Goal: Transaction & Acquisition: Purchase product/service

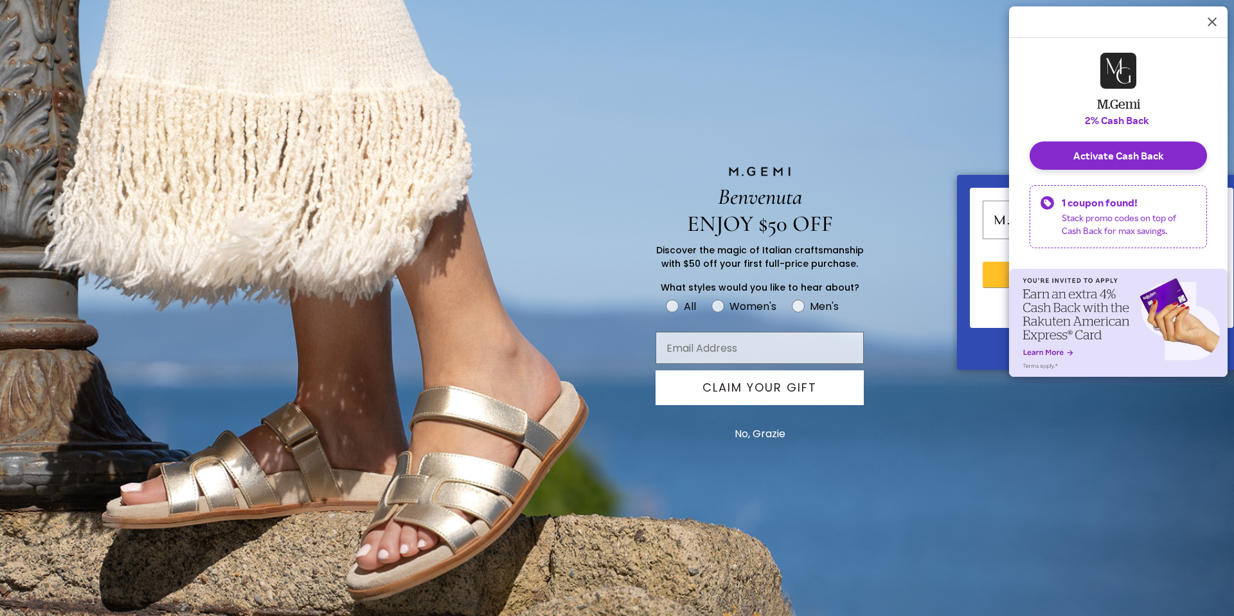
click at [1210, 20] on icon "Dismiss Rakuten Cash Back Reminder" at bounding box center [1212, 21] width 9 height 9
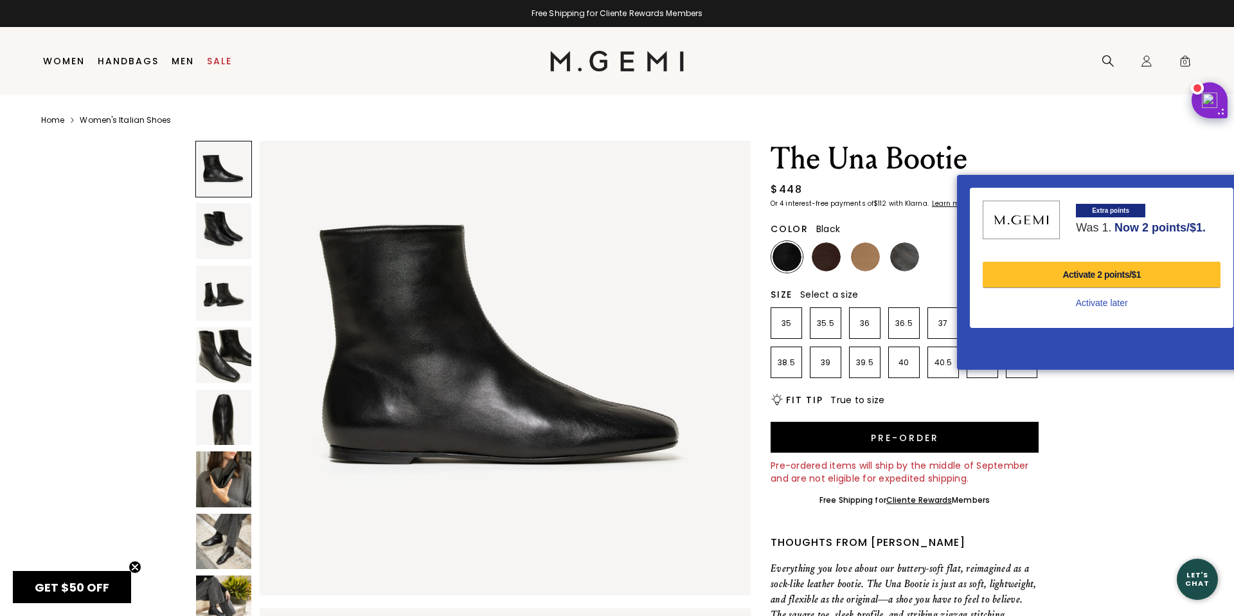
click at [1126, 163] on div "Activate 2 points/$1" at bounding box center [1102, 275] width 238 height 26
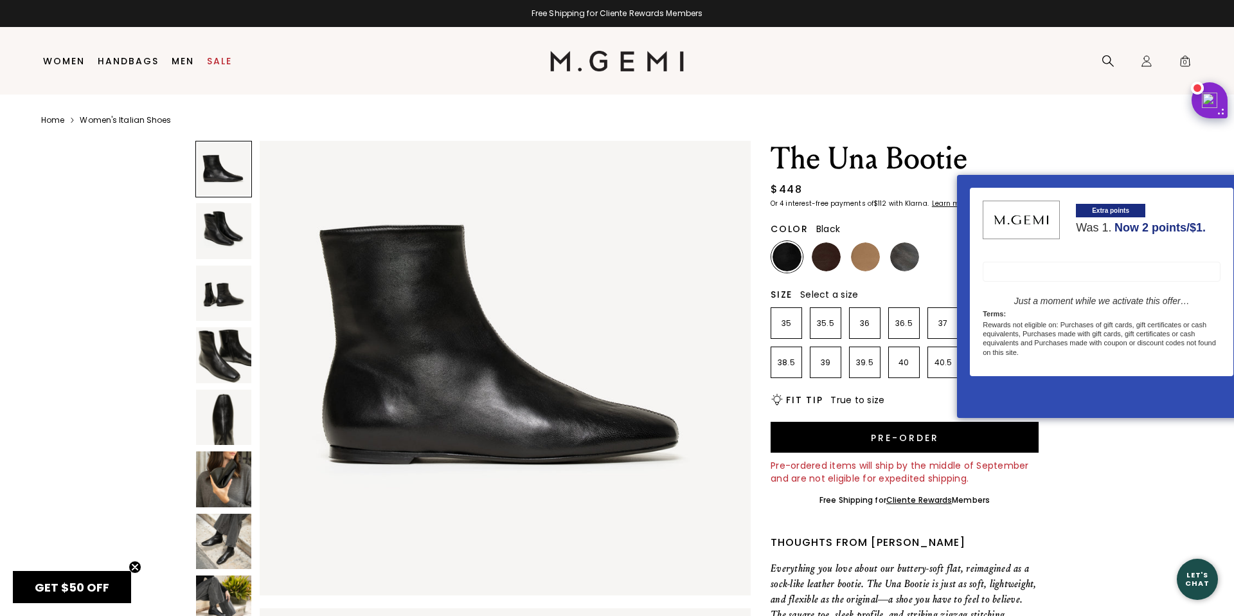
click at [1107, 163] on div at bounding box center [1102, 272] width 238 height 20
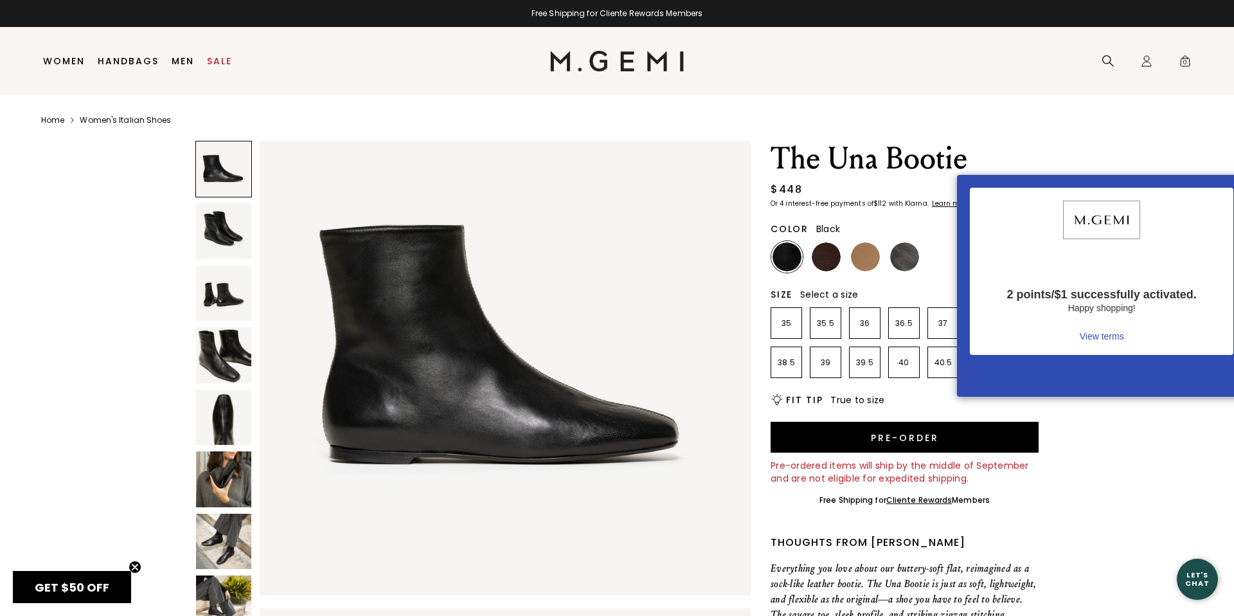
scroll to position [10, 0]
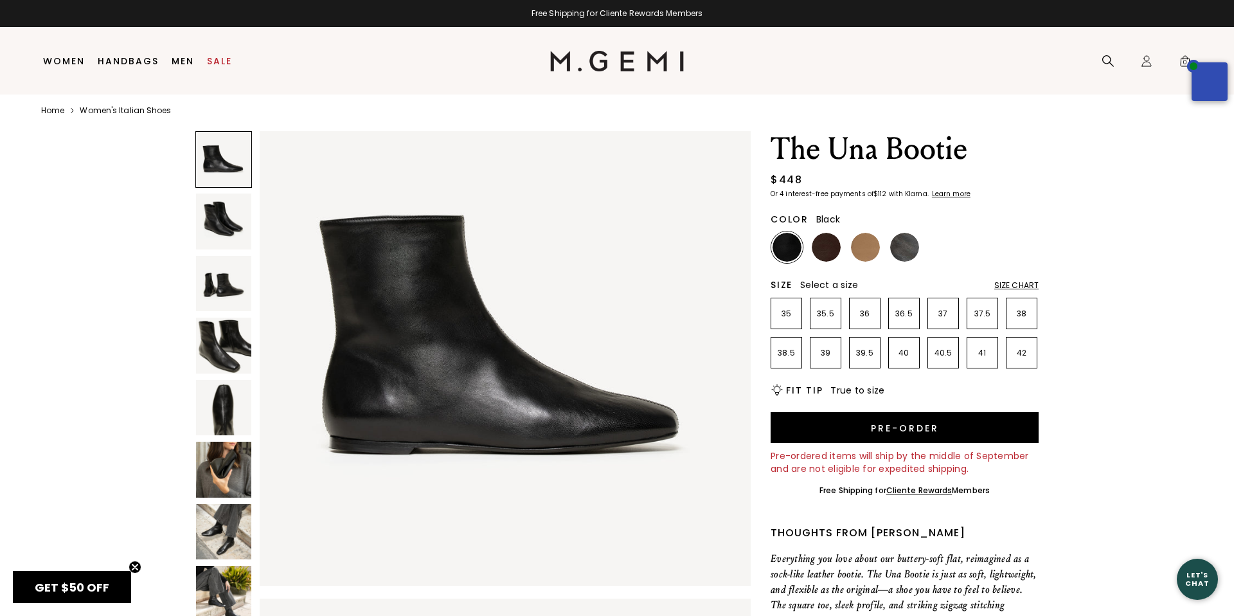
click at [978, 163] on div at bounding box center [982, 200] width 12 height 12
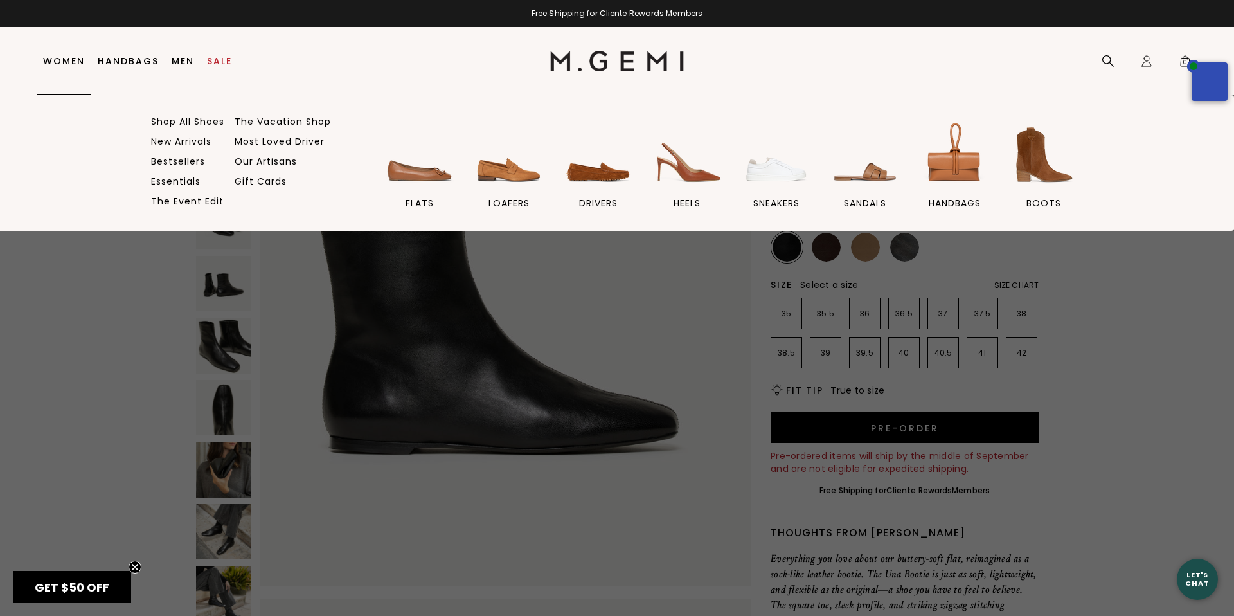
click at [173, 159] on link "Bestsellers" at bounding box center [178, 162] width 54 height 12
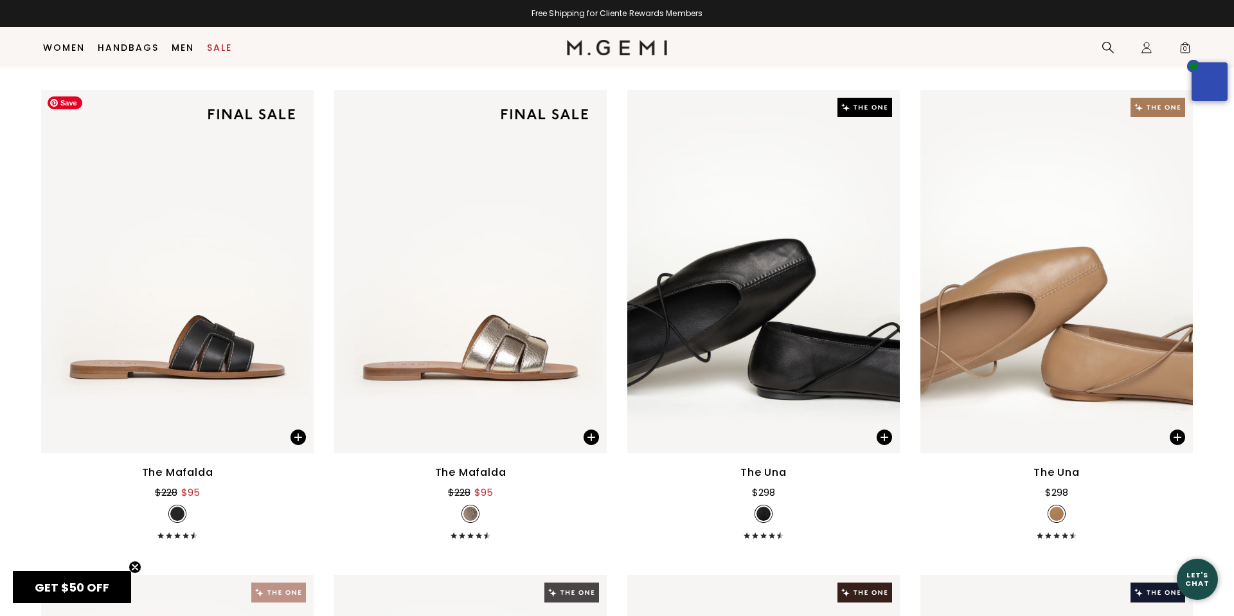
scroll to position [1635, 0]
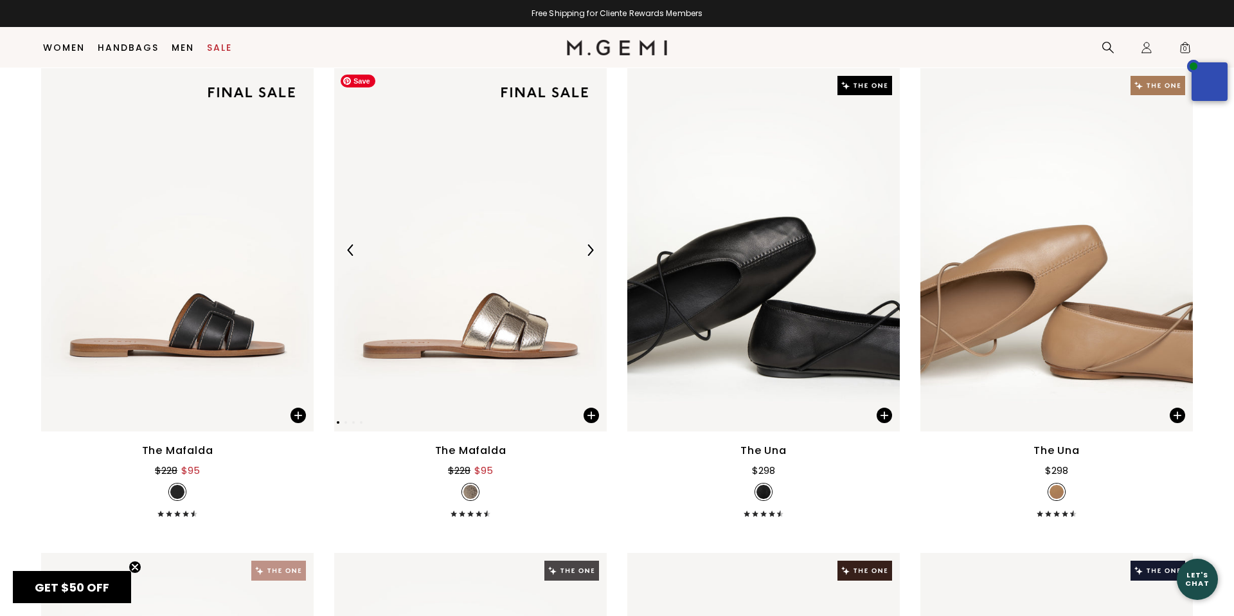
click at [509, 262] on img at bounding box center [470, 249] width 273 height 363
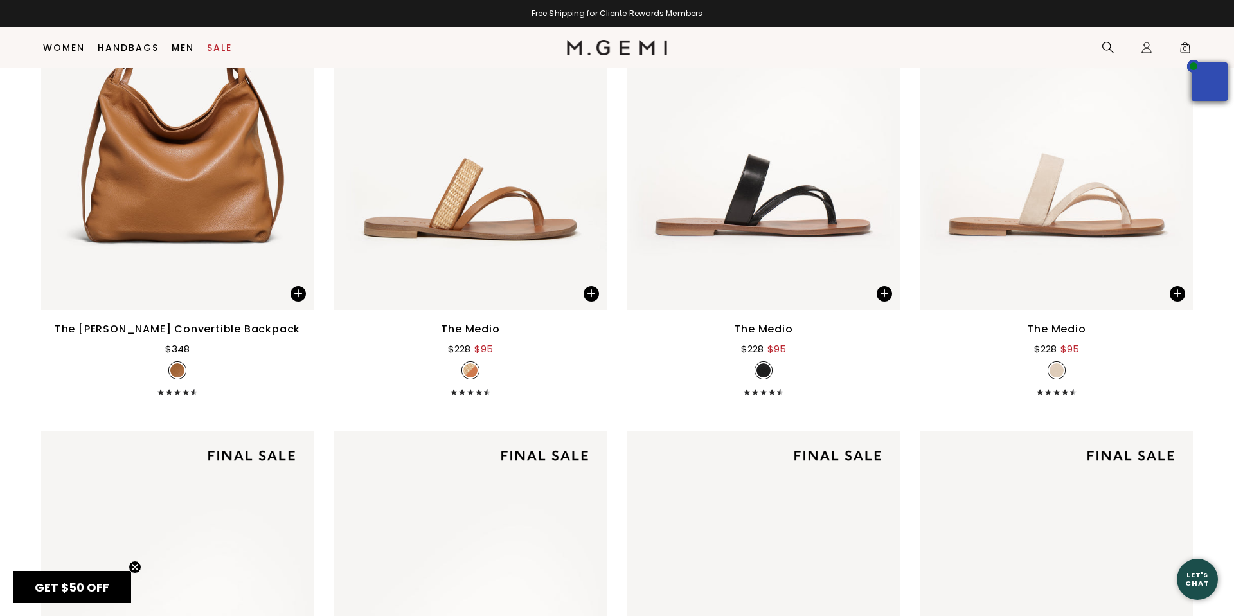
scroll to position [0, 0]
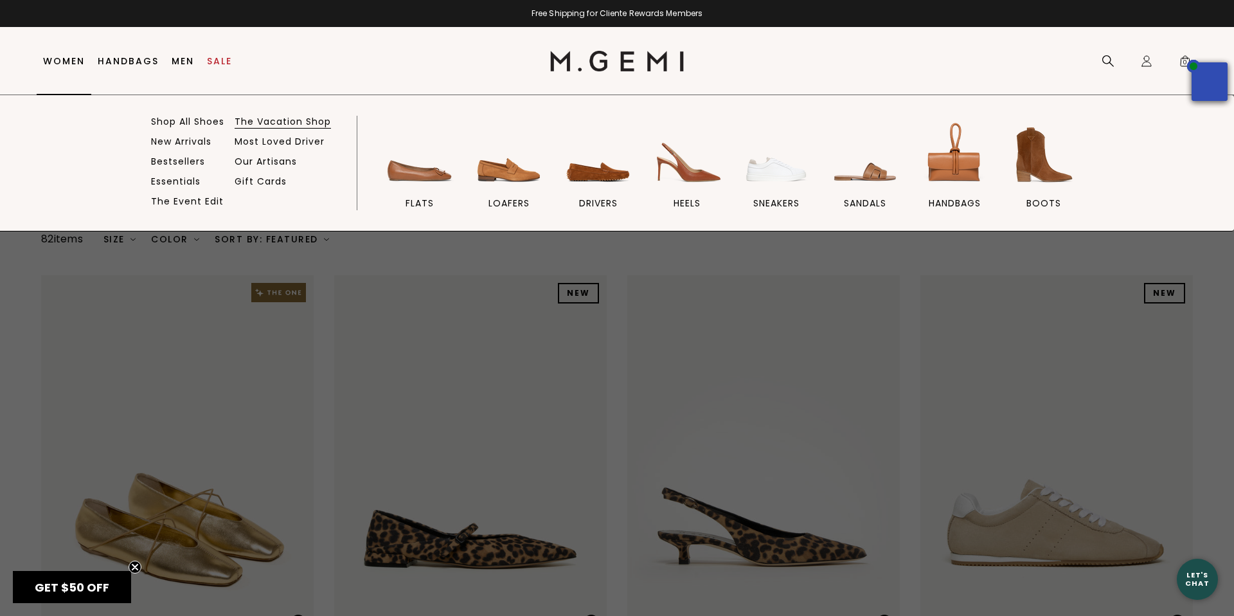
click at [256, 121] on link "The Vacation Shop" at bounding box center [283, 122] width 96 height 12
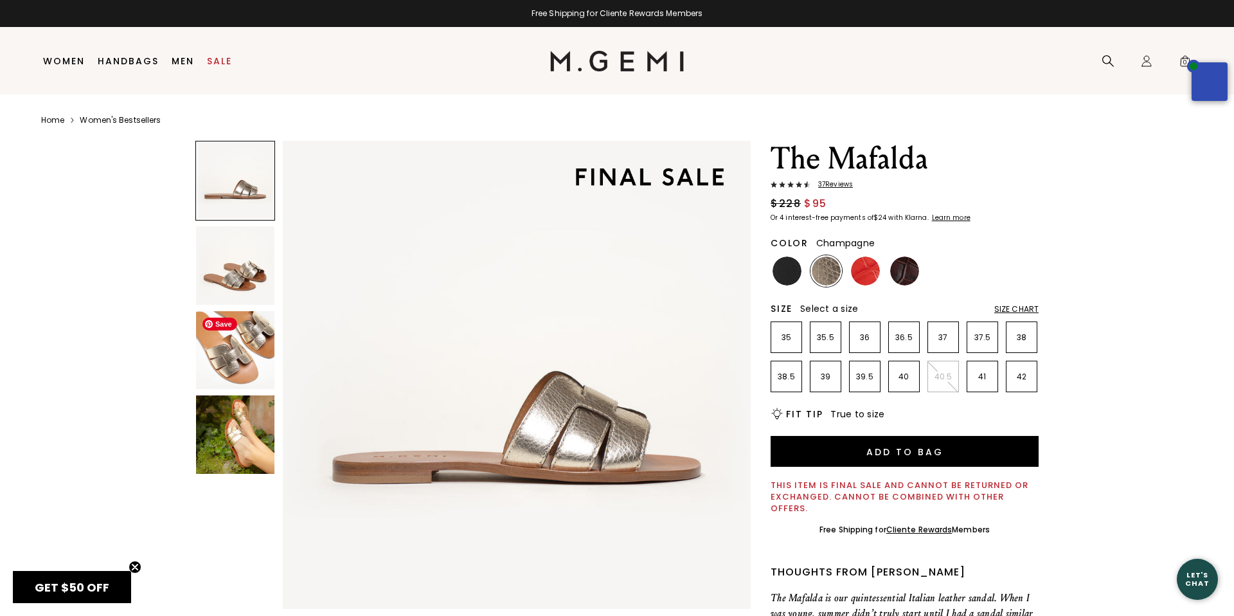
click at [244, 350] on img at bounding box center [235, 350] width 78 height 78
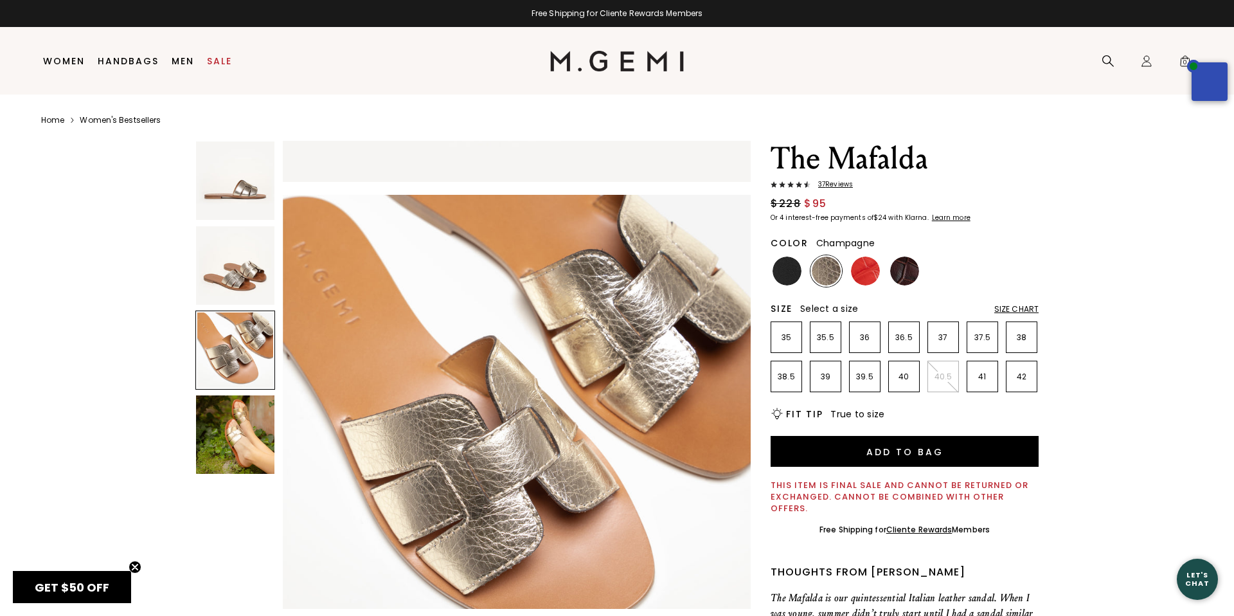
scroll to position [962, 0]
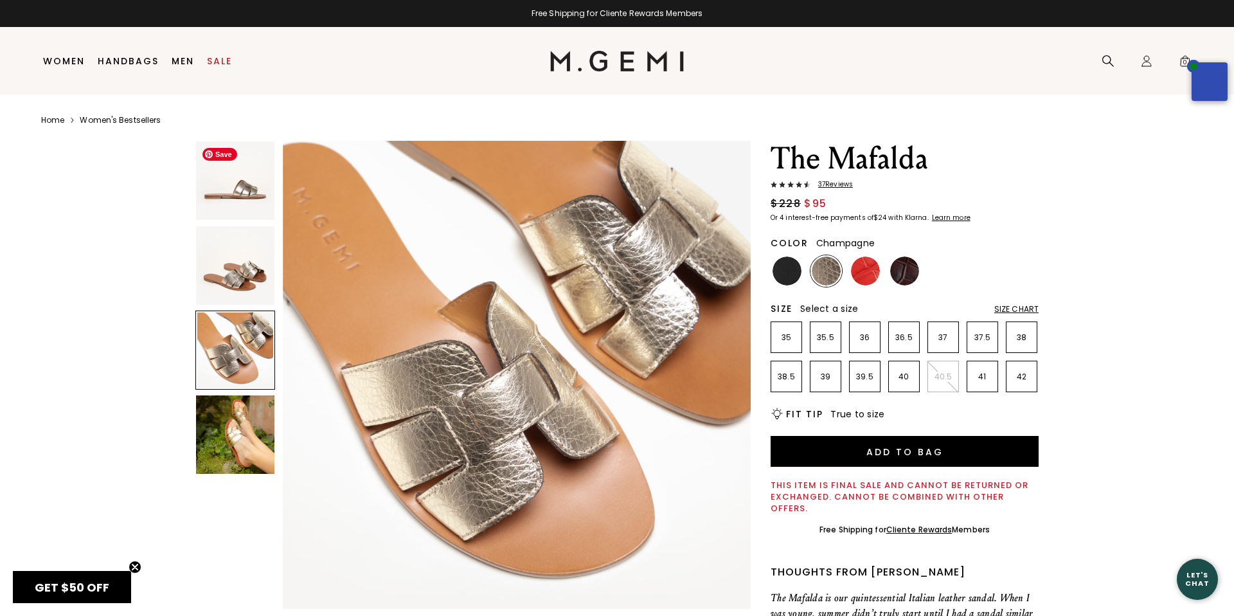
click at [233, 177] on img at bounding box center [235, 180] width 78 height 78
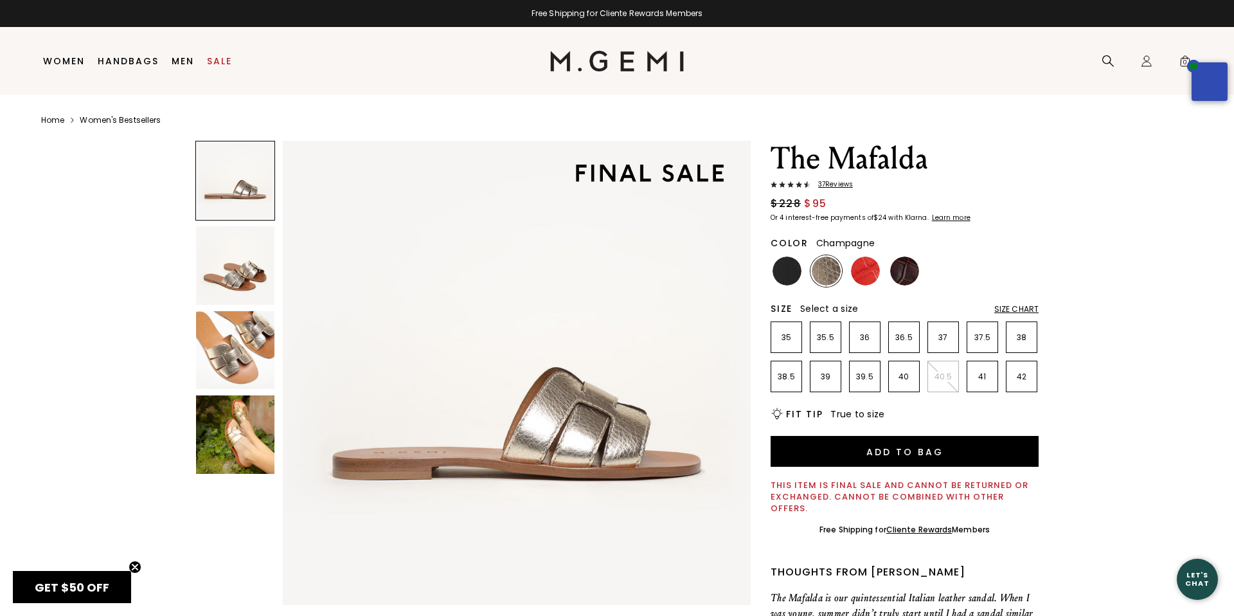
scroll to position [0, 0]
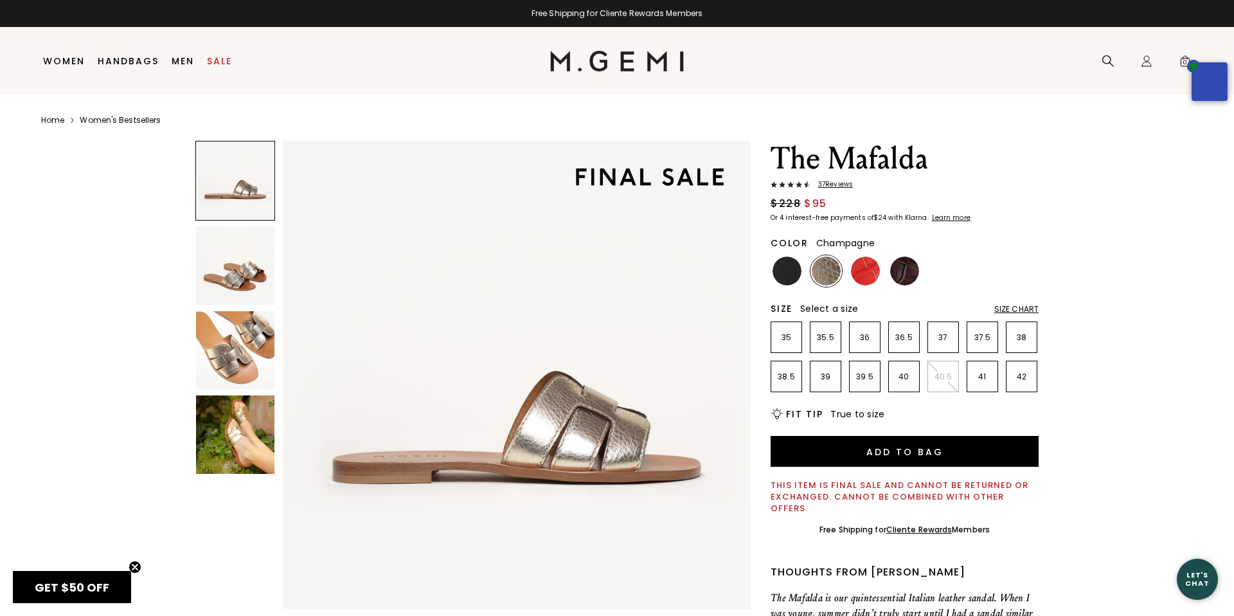
click at [830, 273] on img at bounding box center [826, 270] width 29 height 29
click at [1012, 310] on div "Size Chart" at bounding box center [1016, 309] width 44 height 10
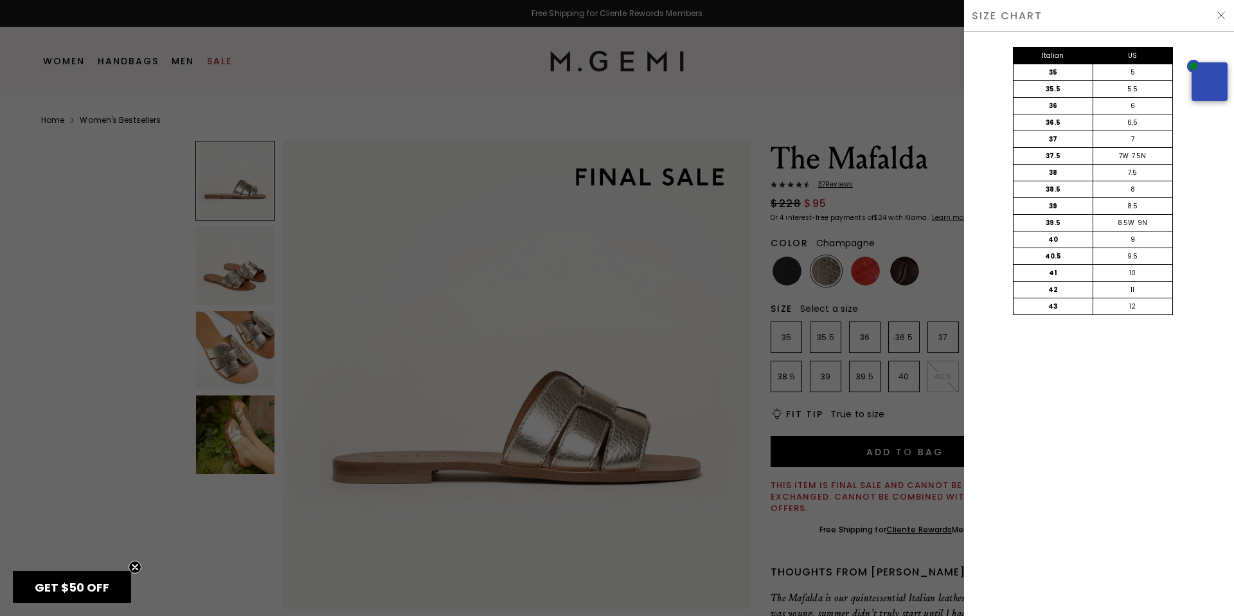
click at [1135, 239] on div "9" at bounding box center [1133, 239] width 80 height 16
click at [1046, 240] on div "40" at bounding box center [1054, 239] width 80 height 16
click at [884, 305] on div at bounding box center [617, 308] width 1234 height 616
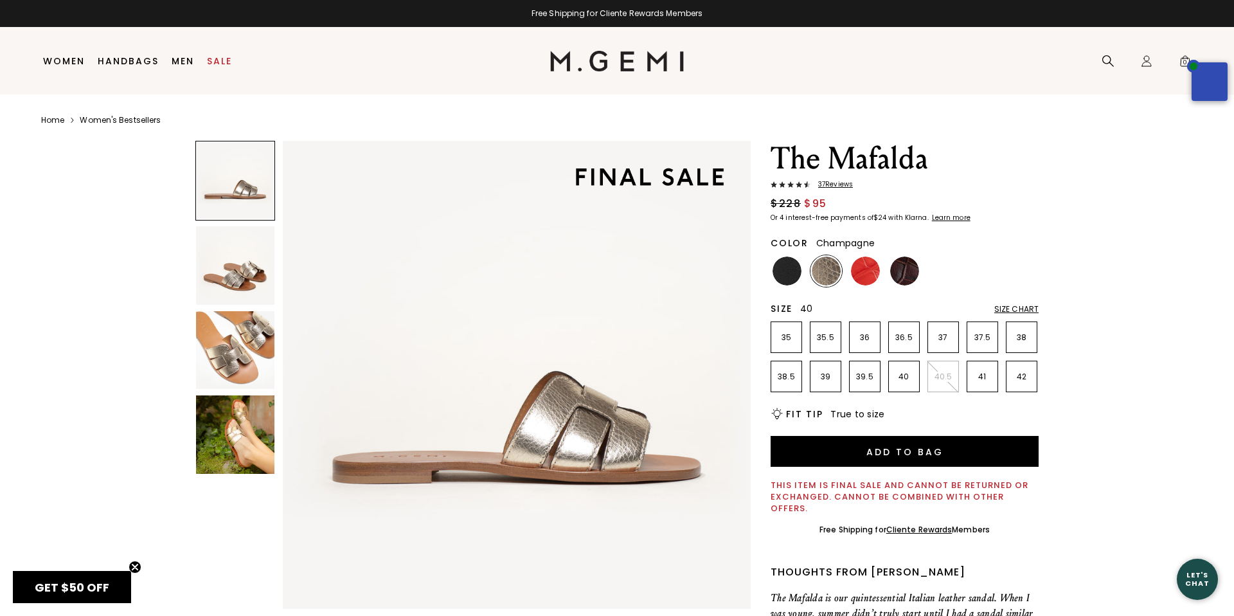
click at [902, 377] on p "40" at bounding box center [904, 377] width 30 height 10
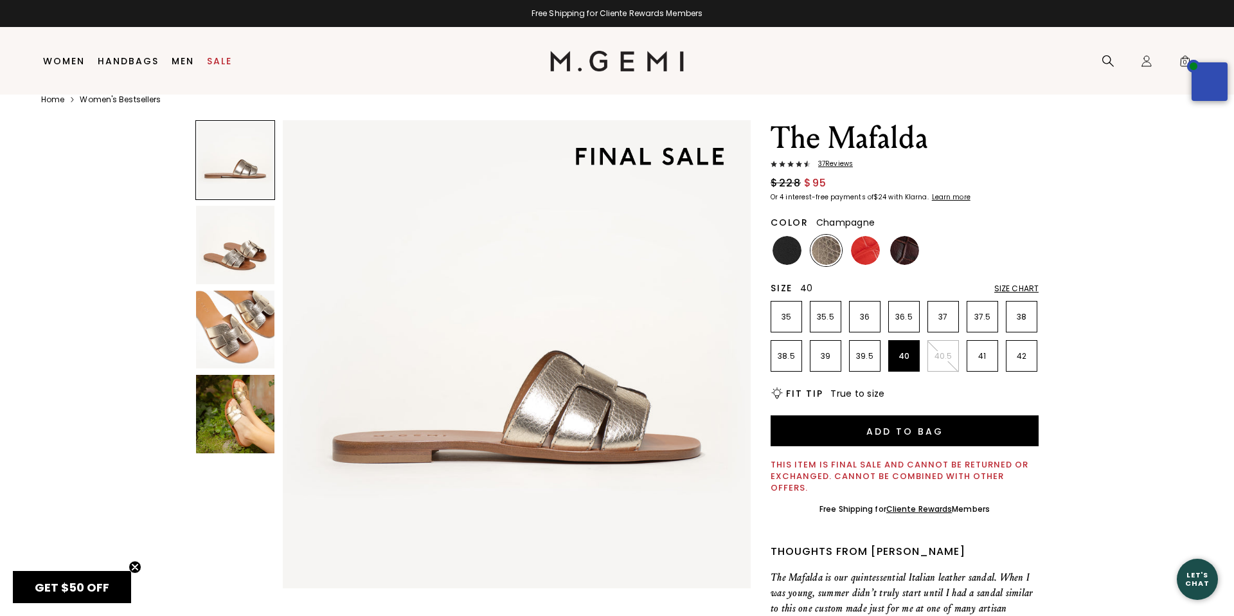
scroll to position [40, 0]
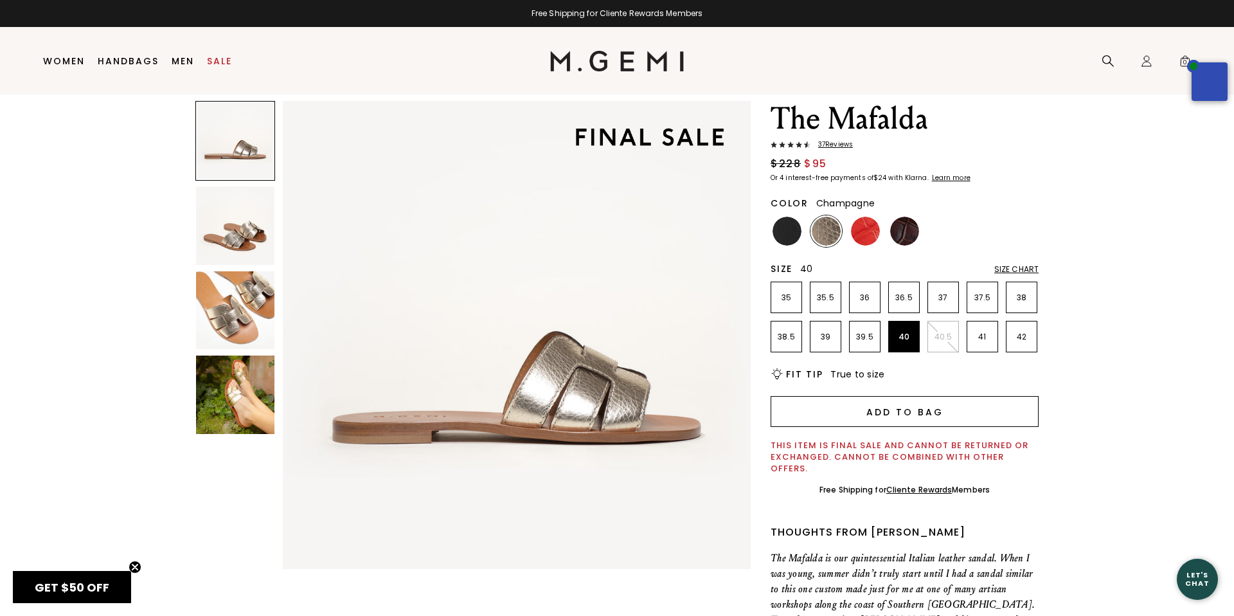
click at [913, 414] on button "Add to Bag" at bounding box center [905, 411] width 268 height 31
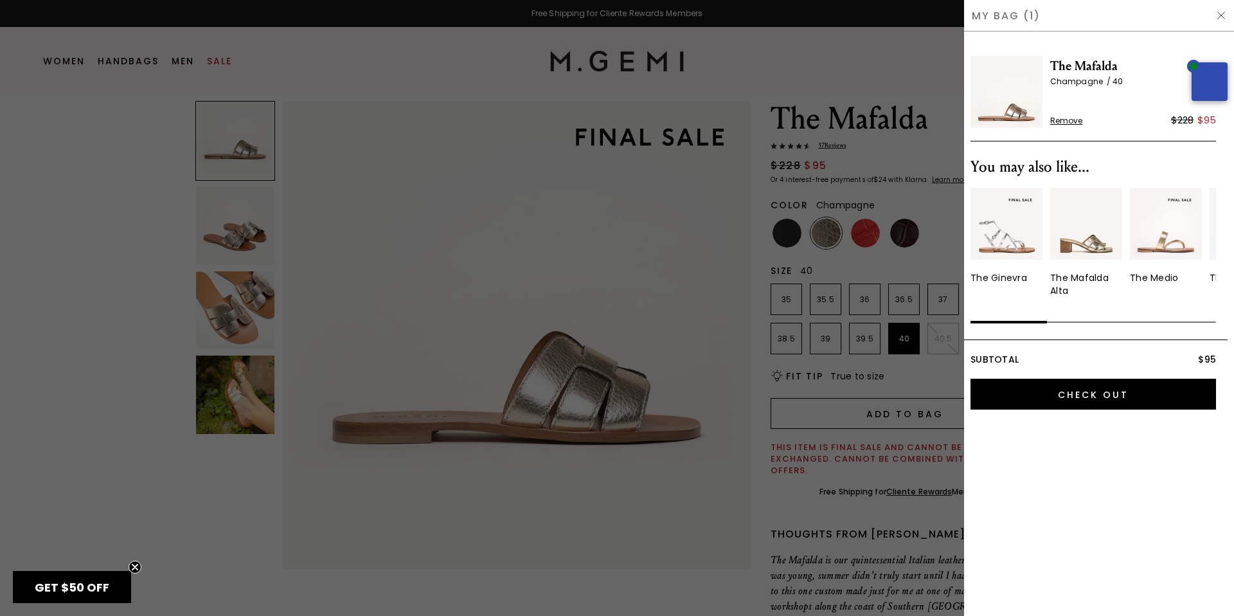
scroll to position [0, 0]
click at [1222, 14] on img at bounding box center [1221, 15] width 10 height 10
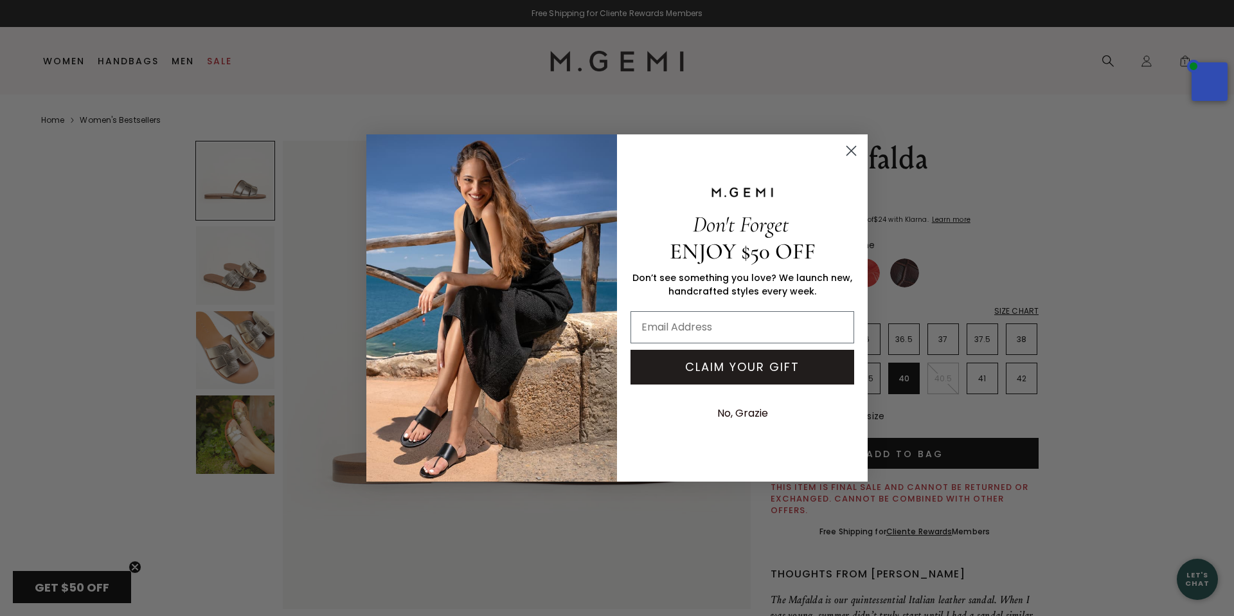
scroll to position [40, 0]
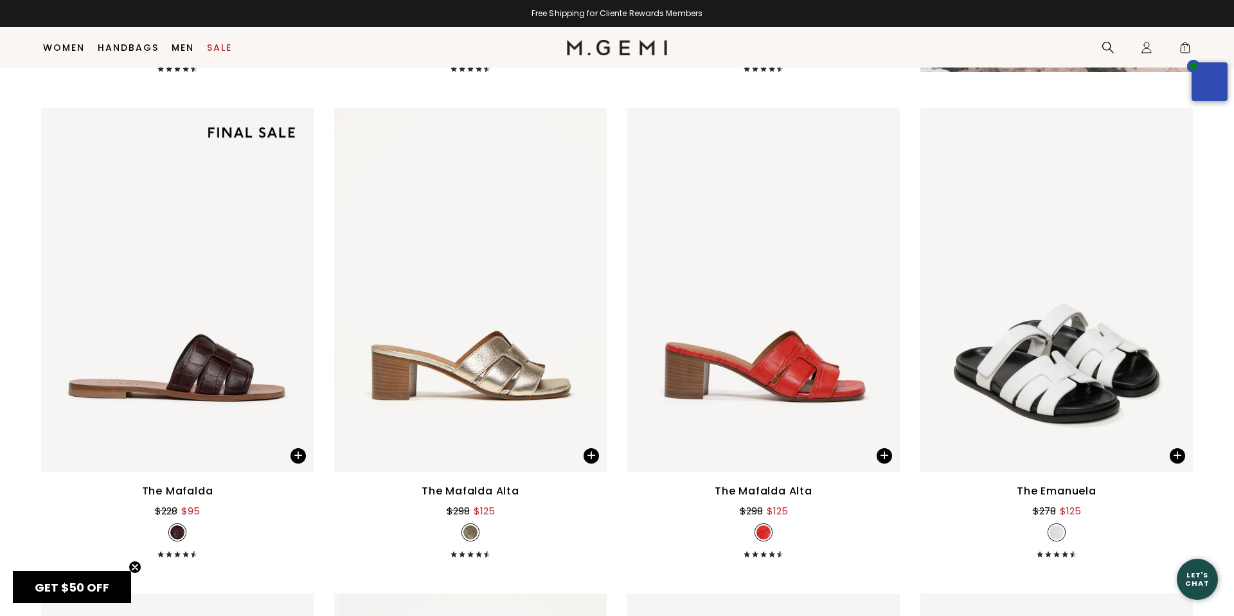
scroll to position [672, 0]
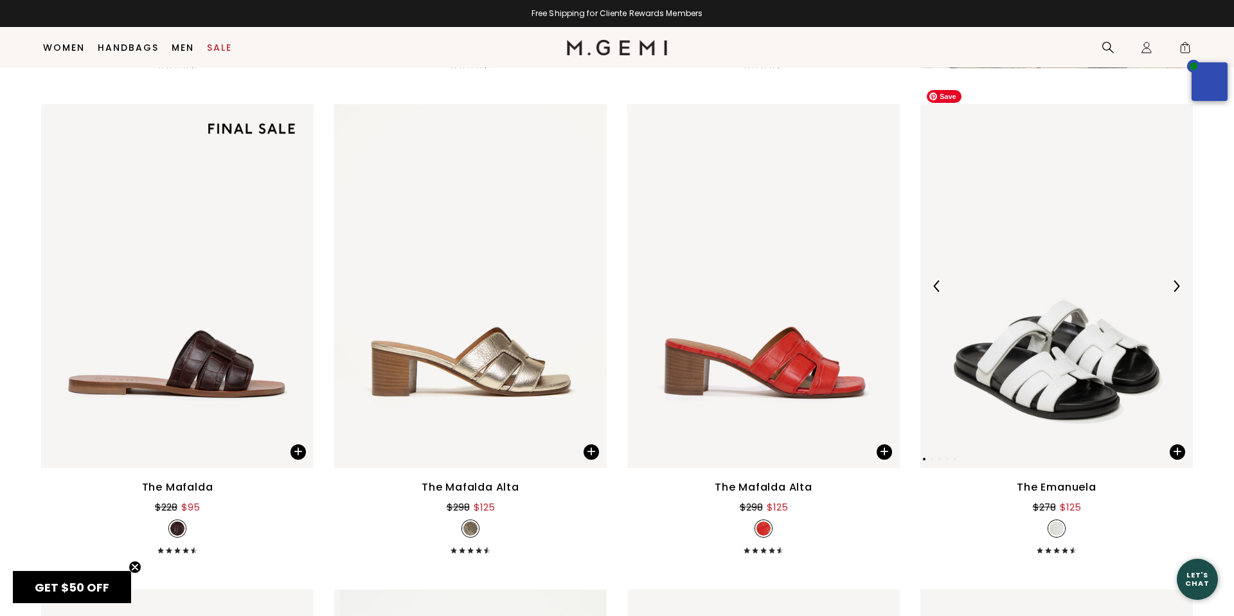
click at [1108, 278] on img at bounding box center [1056, 285] width 273 height 363
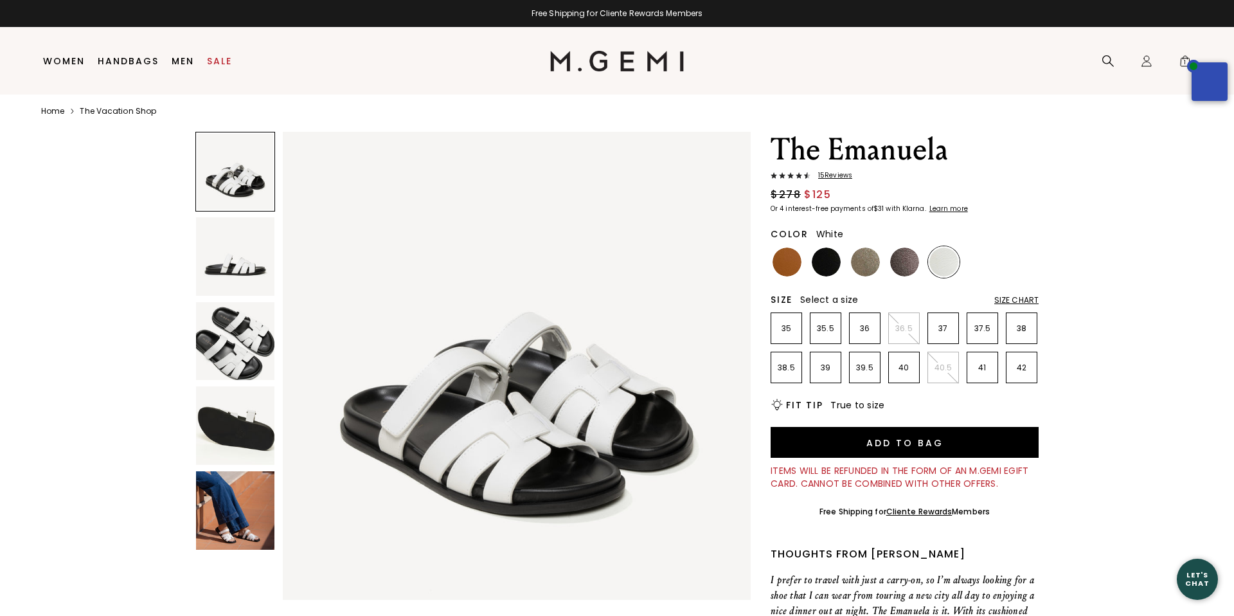
scroll to position [10, 0]
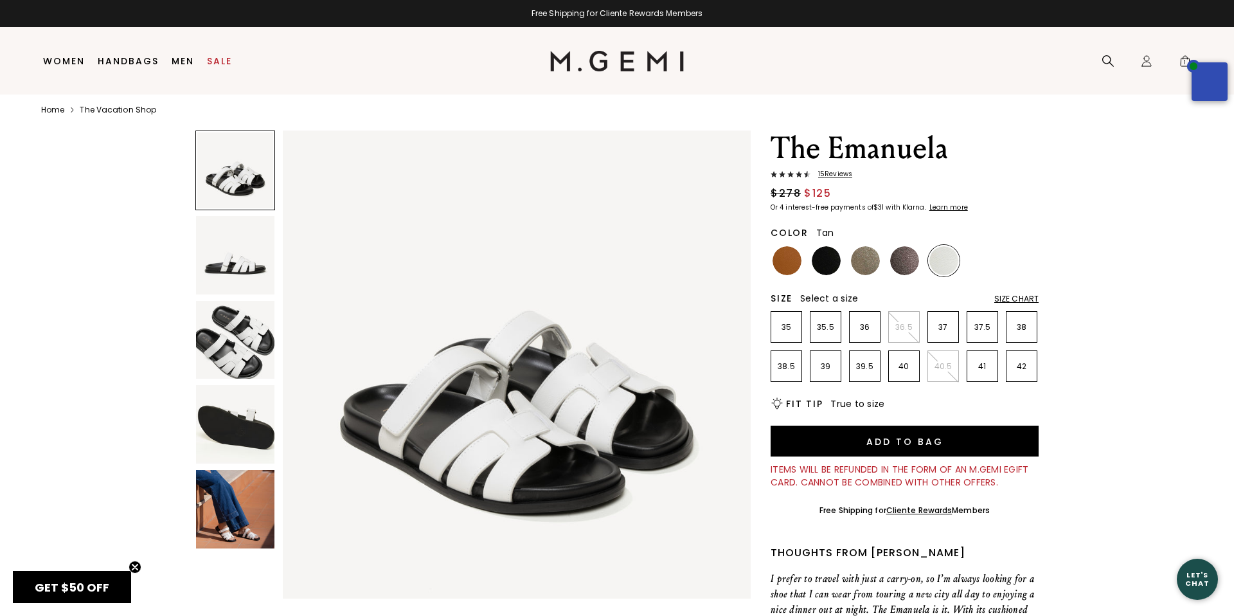
click at [785, 264] on img at bounding box center [787, 260] width 29 height 29
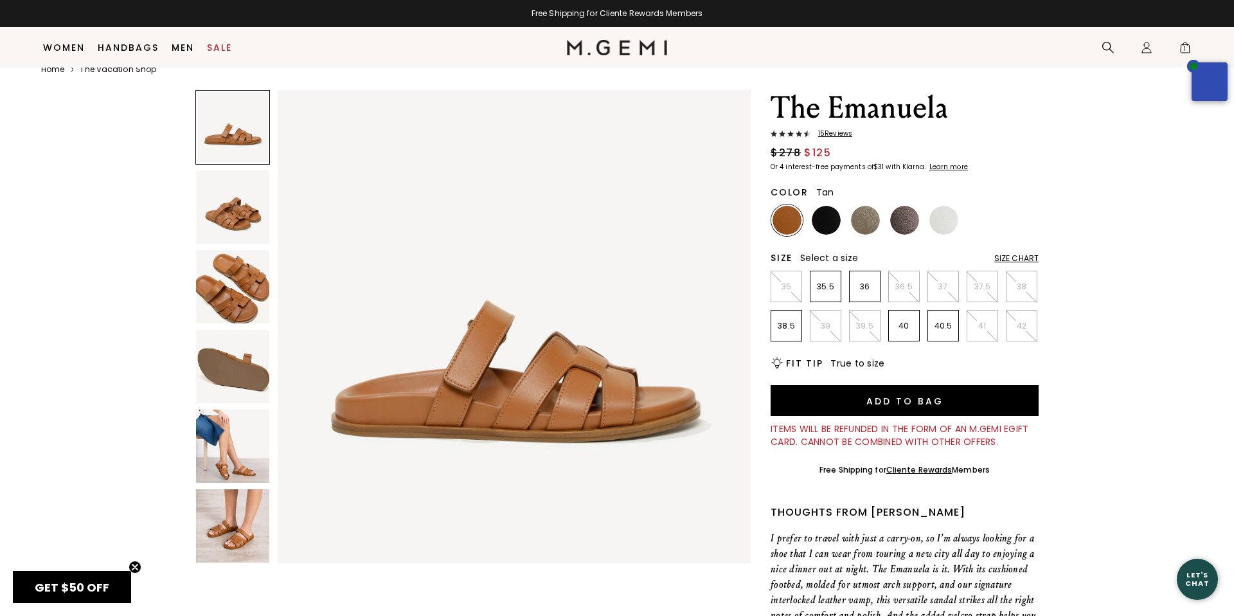
scroll to position [22, 0]
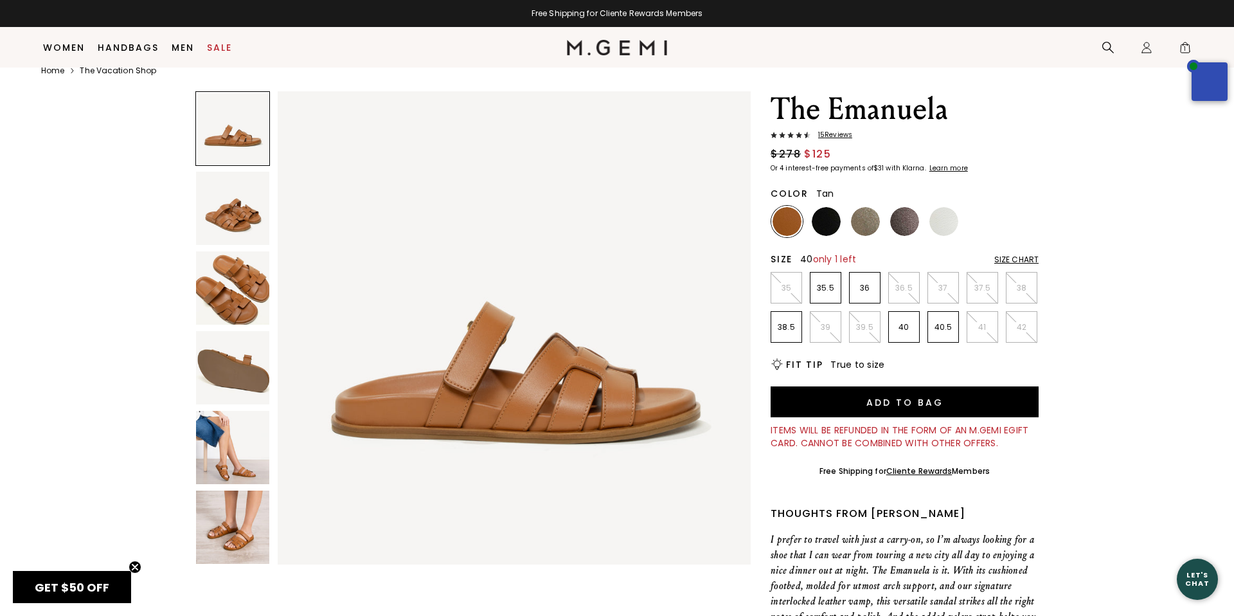
click at [907, 326] on p "40" at bounding box center [904, 327] width 30 height 10
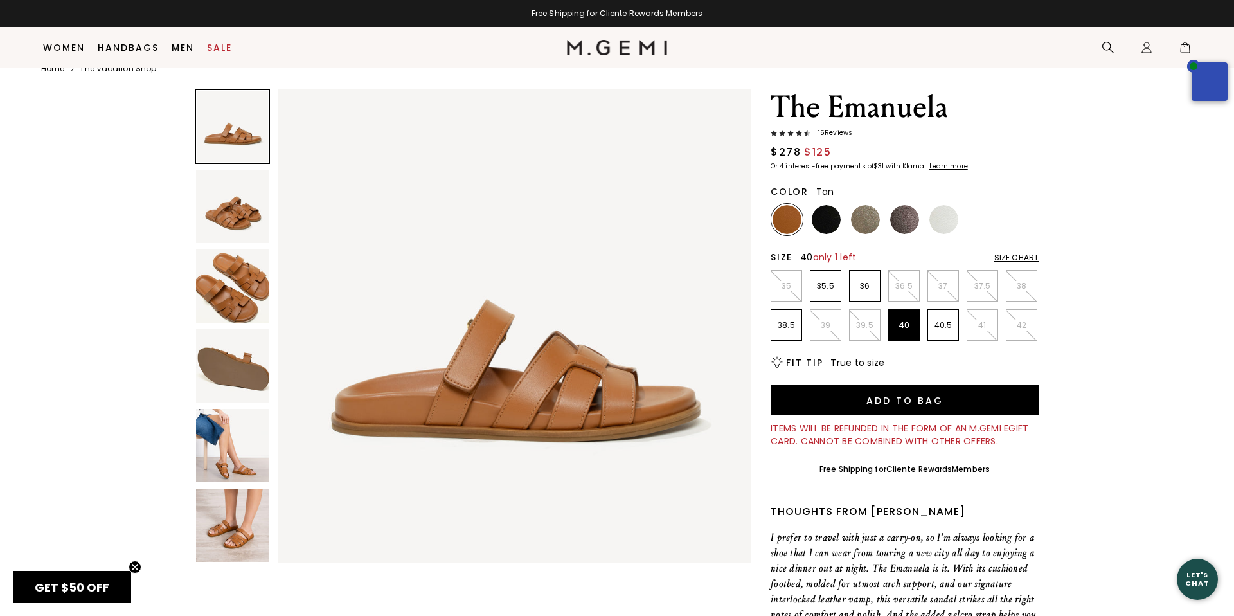
scroll to position [28, 0]
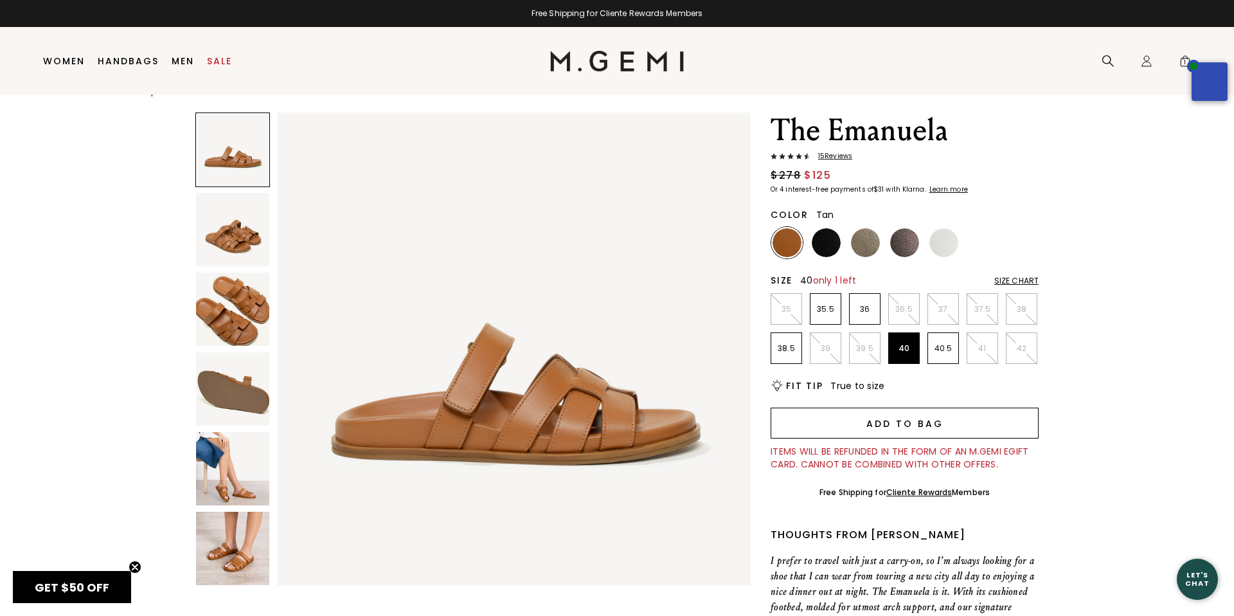
click at [937, 424] on button "Add to Bag" at bounding box center [905, 423] width 268 height 31
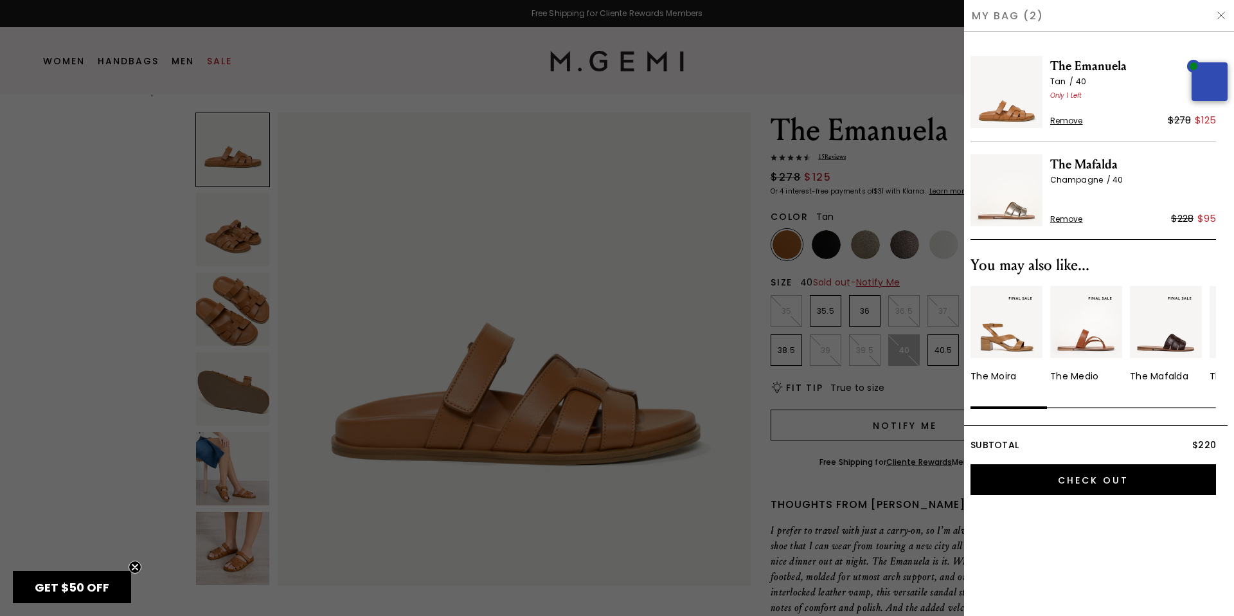
scroll to position [0, 0]
click at [1222, 17] on img at bounding box center [1221, 15] width 10 height 10
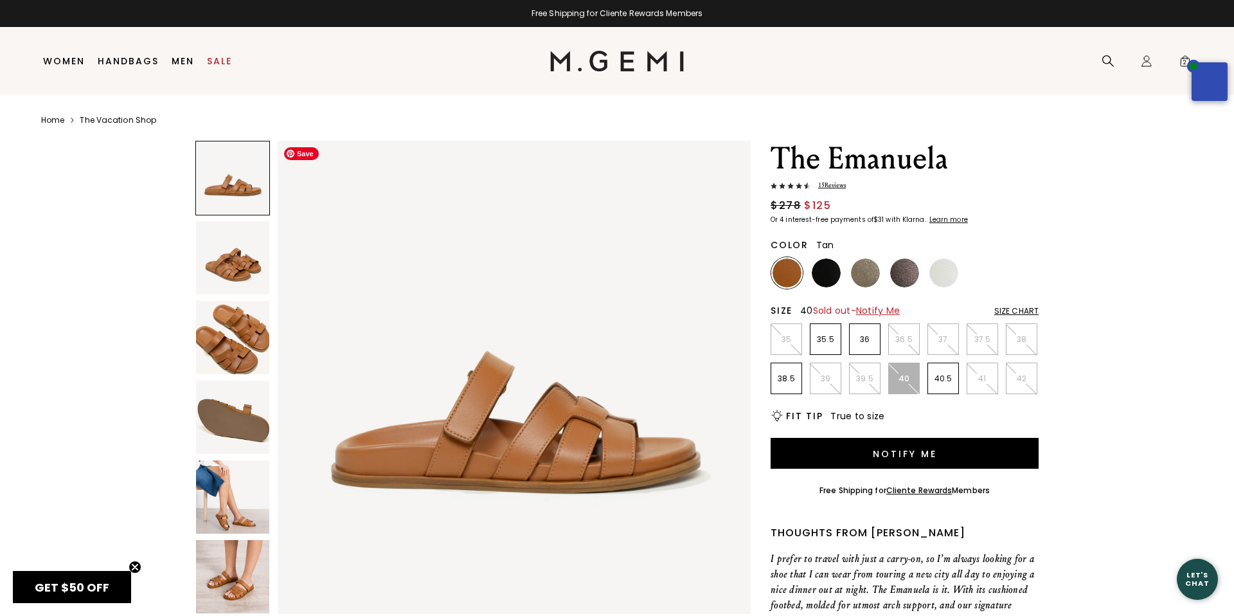
scroll to position [28, 0]
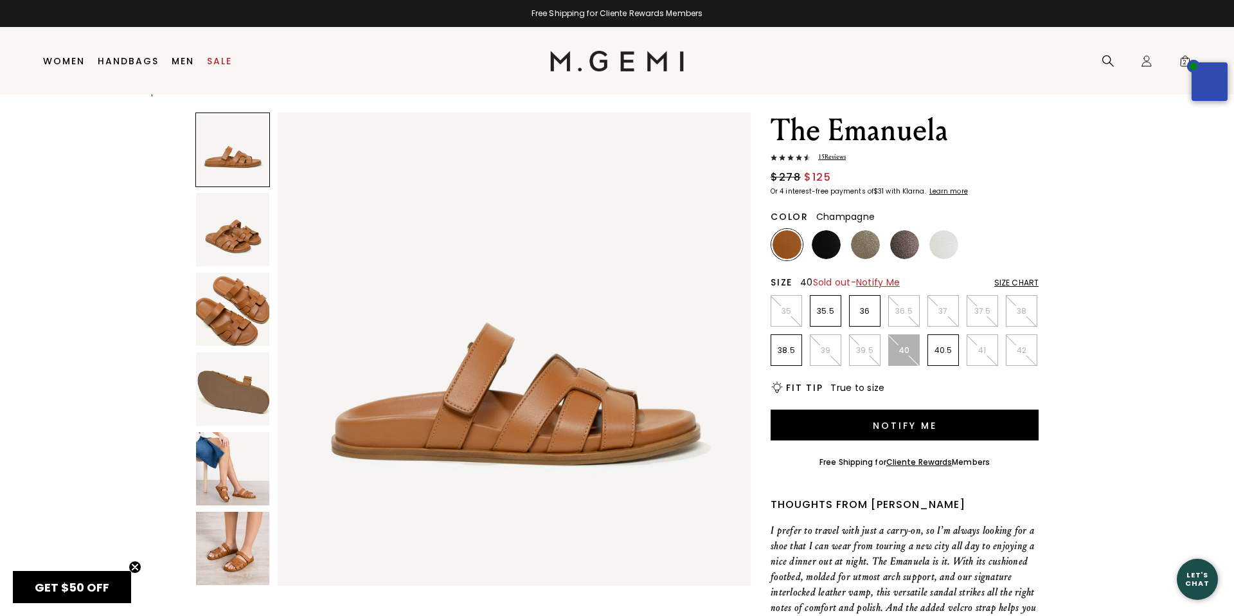
click at [863, 247] on img at bounding box center [865, 244] width 29 height 29
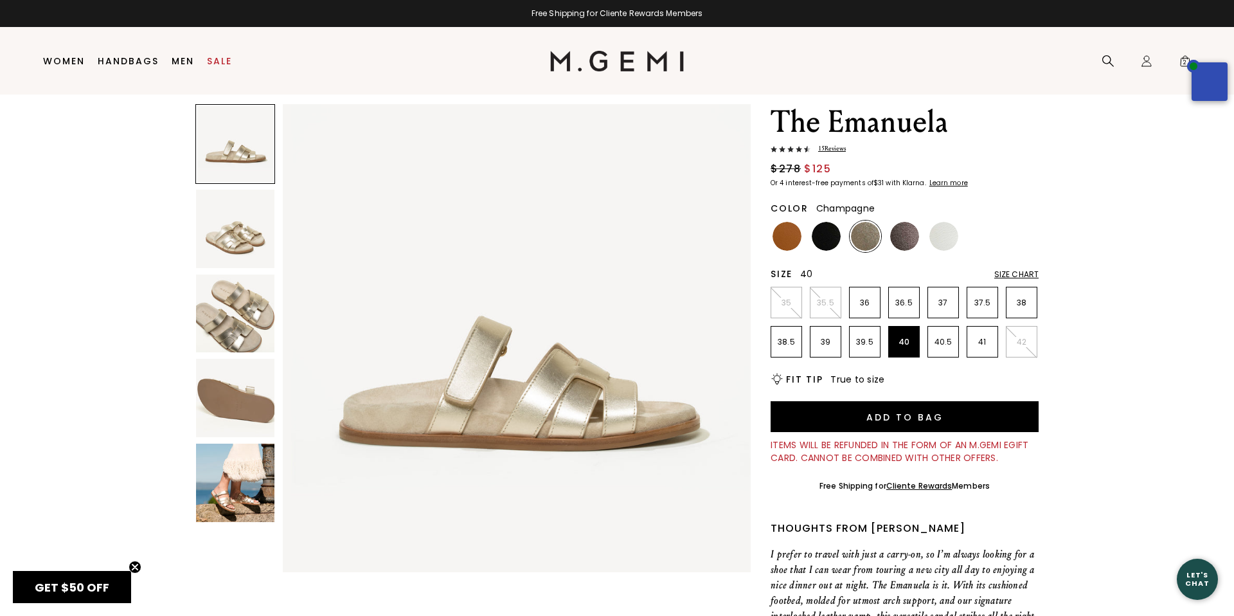
click at [866, 238] on img at bounding box center [865, 236] width 29 height 29
click at [906, 235] on img at bounding box center [904, 236] width 29 height 29
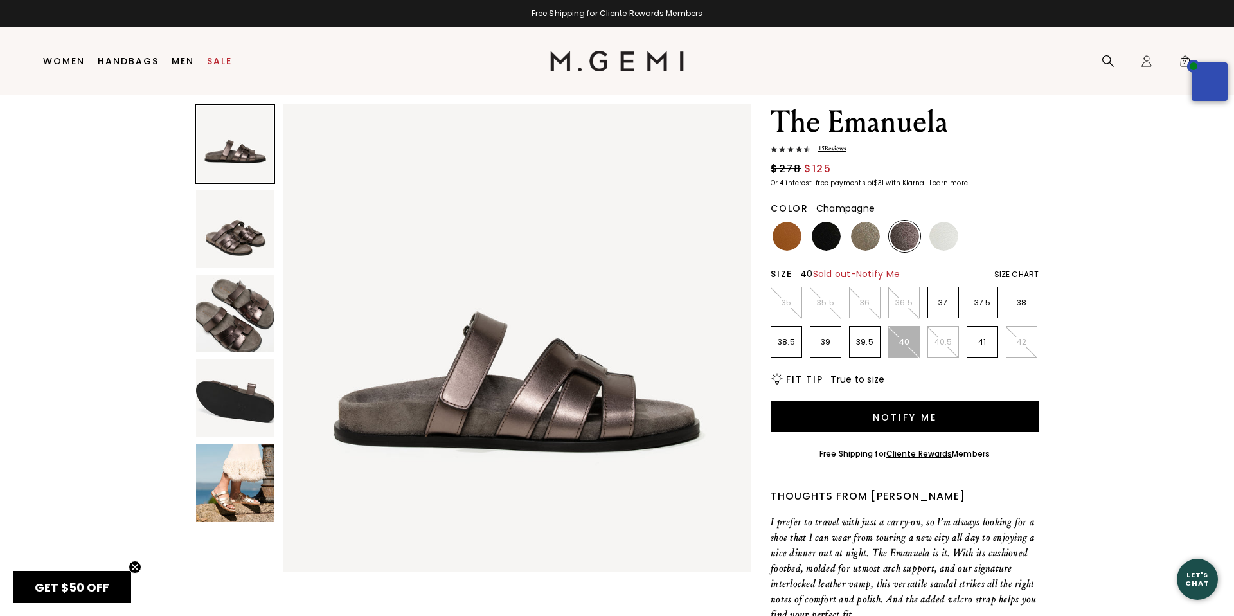
click at [862, 237] on img at bounding box center [865, 236] width 29 height 29
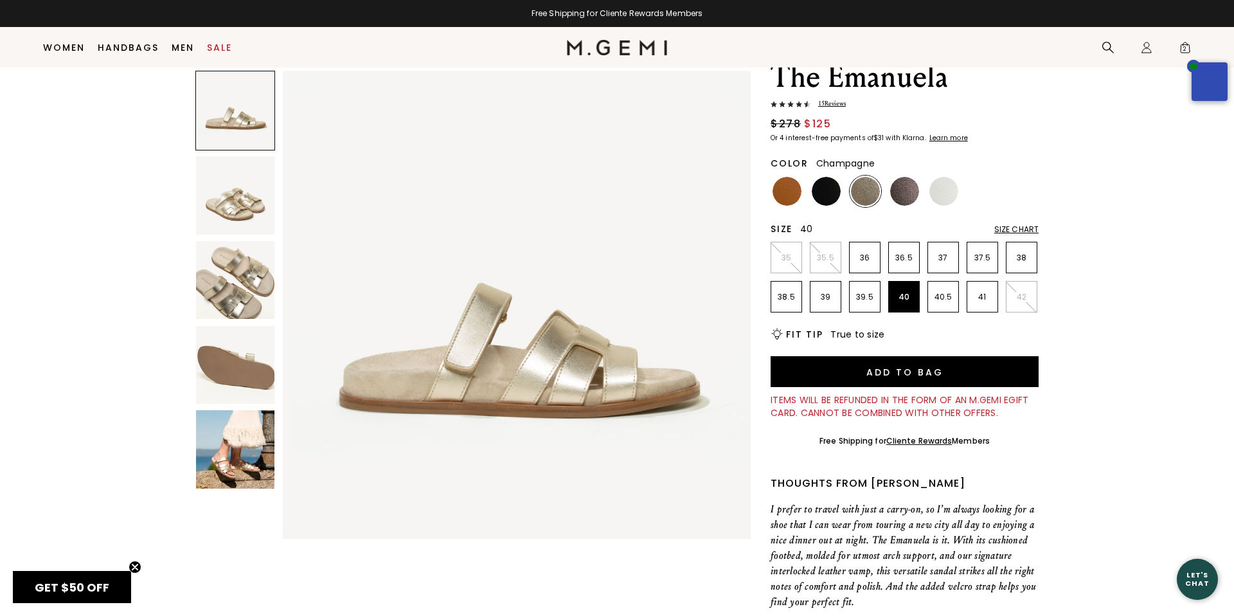
scroll to position [55, 0]
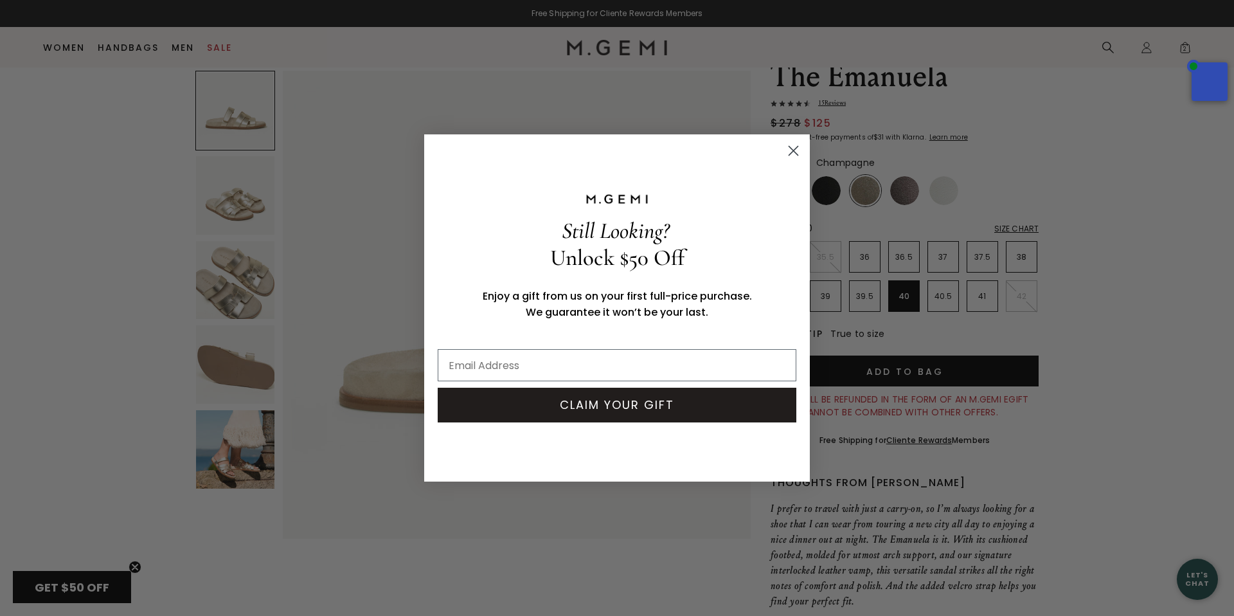
click at [793, 149] on icon "Close dialog" at bounding box center [793, 151] width 9 height 9
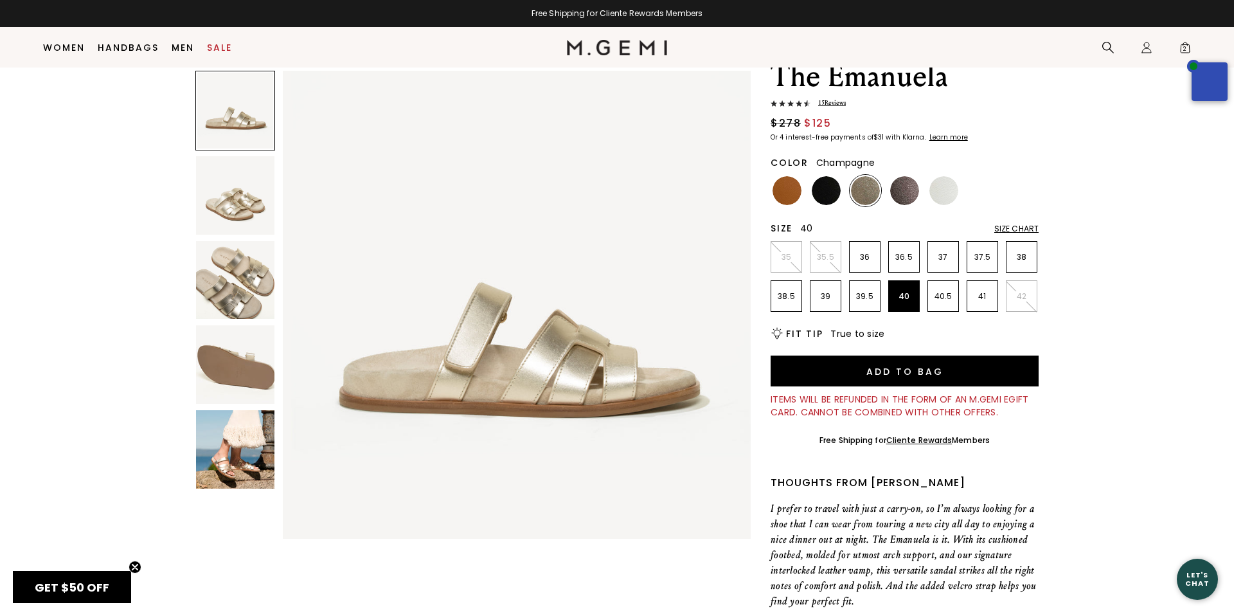
click at [905, 298] on p "40" at bounding box center [904, 296] width 30 height 10
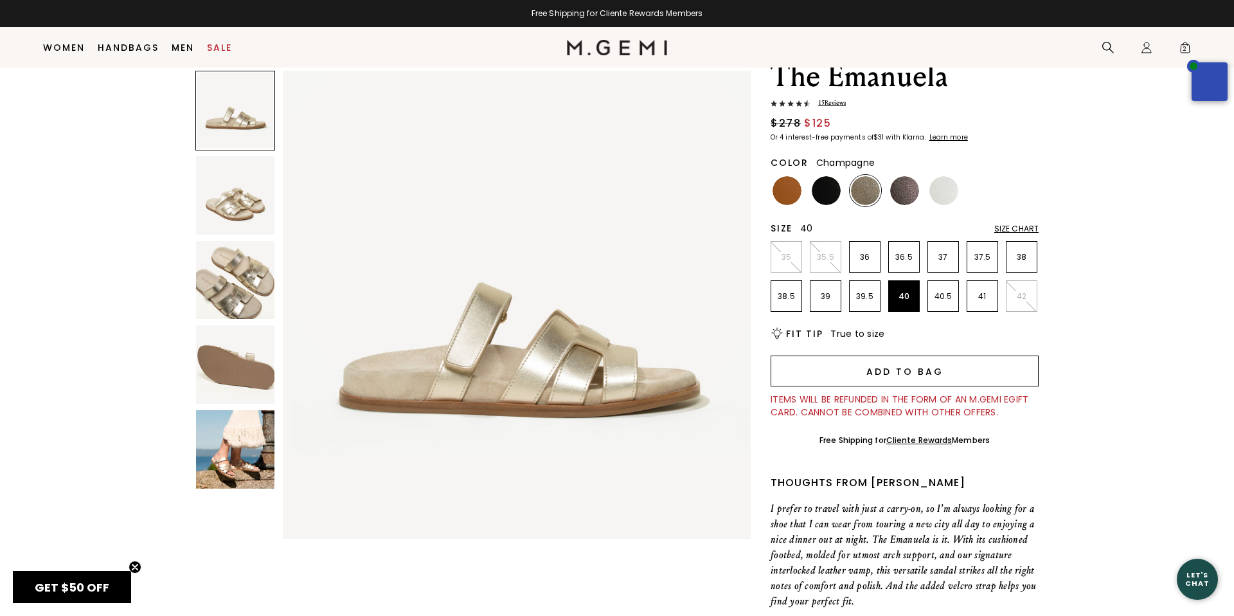
click at [929, 375] on button "Add to Bag" at bounding box center [905, 370] width 268 height 31
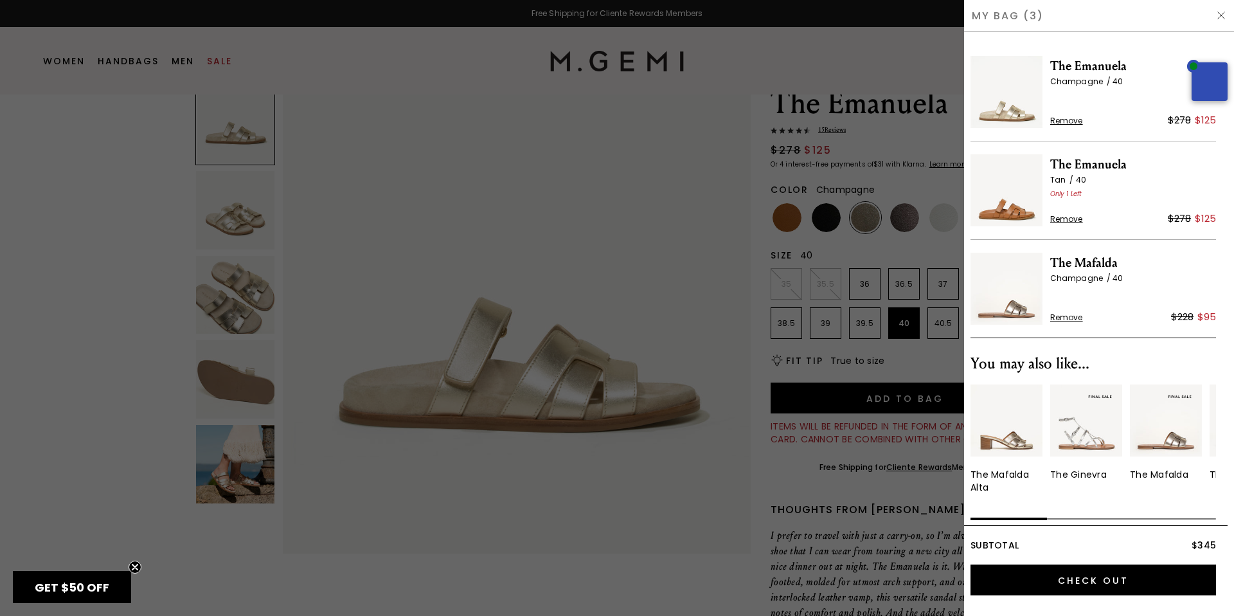
click at [1219, 16] on img at bounding box center [1221, 15] width 10 height 10
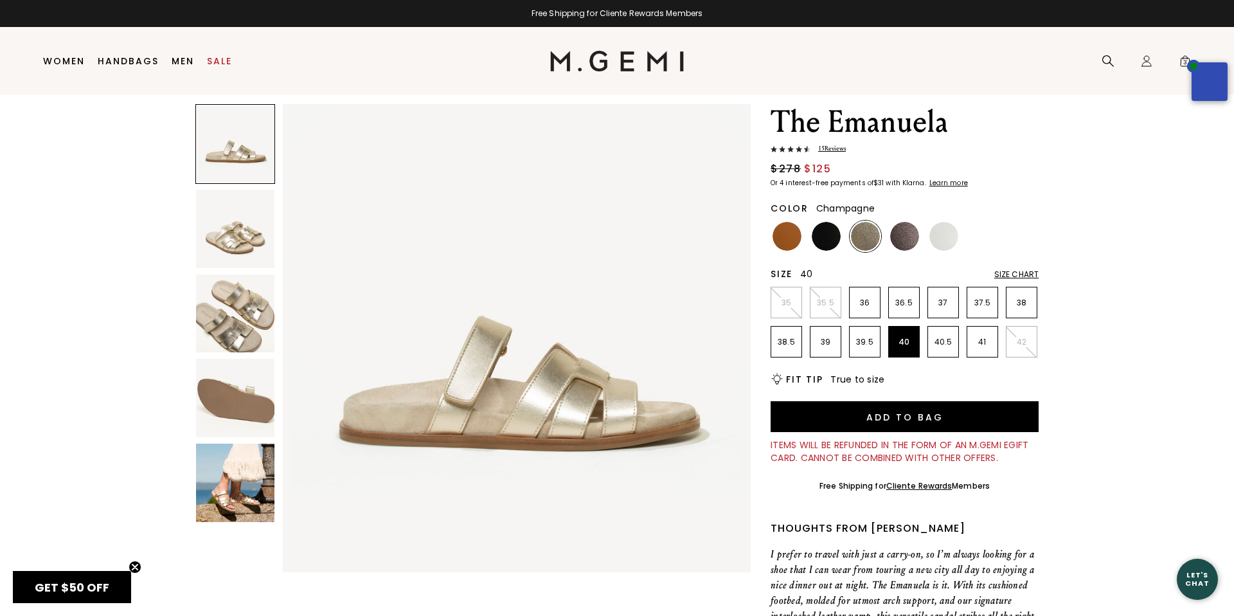
scroll to position [28, 0]
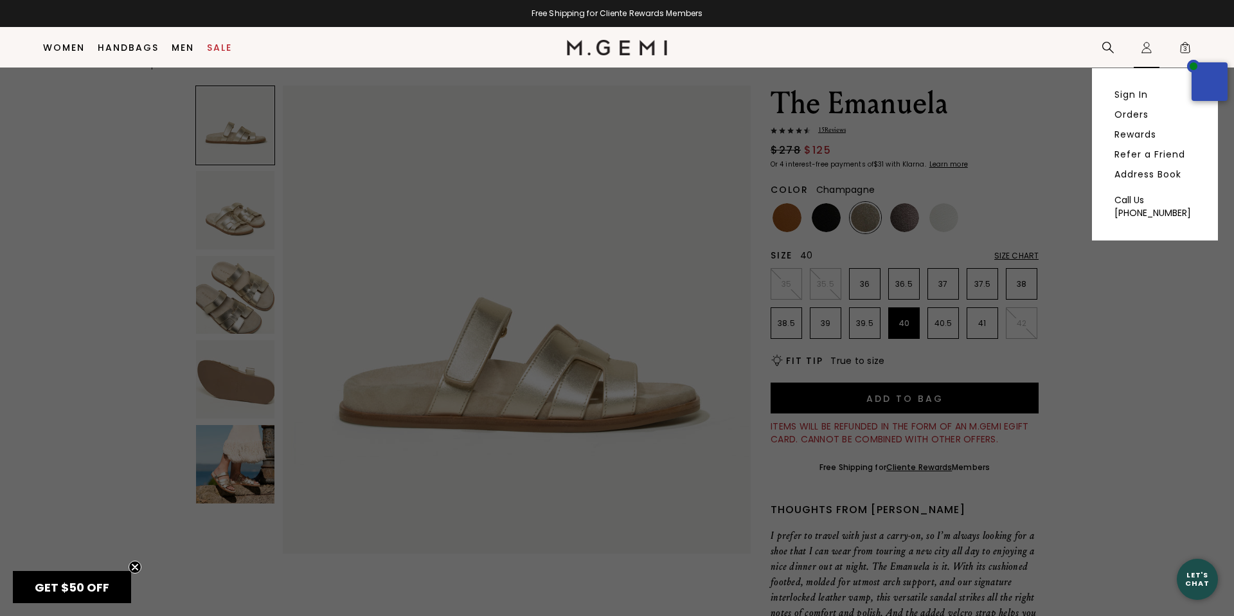
click at [1142, 44] on icon "Icons/20x20/profile@2x" at bounding box center [1146, 47] width 13 height 13
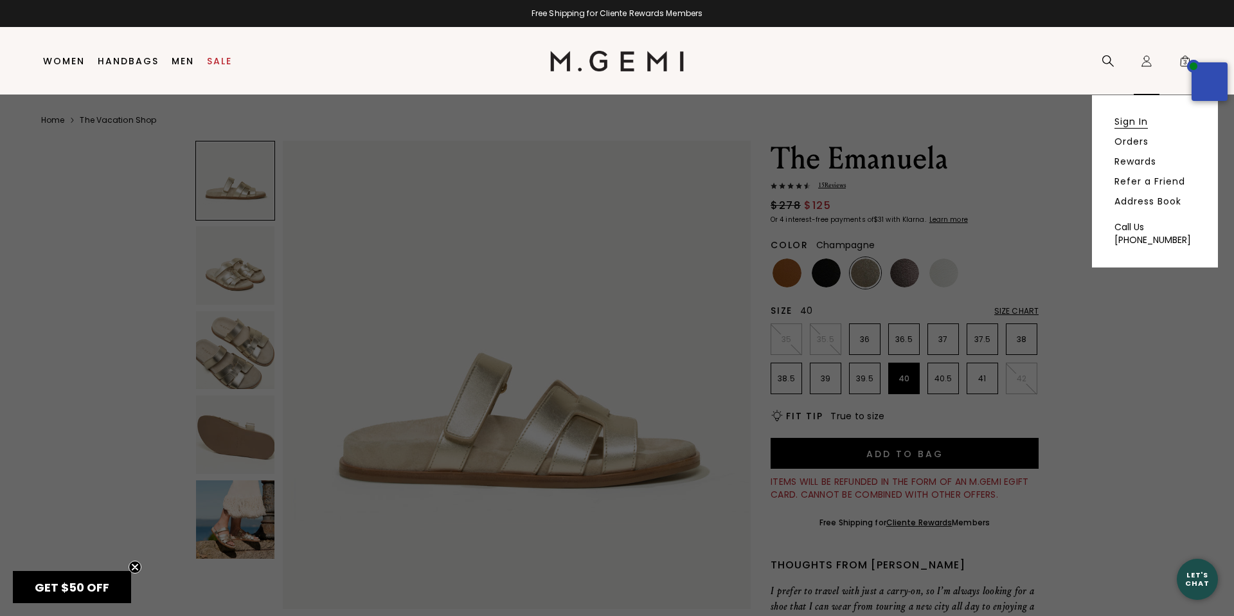
click at [1134, 123] on link "Sign In" at bounding box center [1131, 122] width 33 height 12
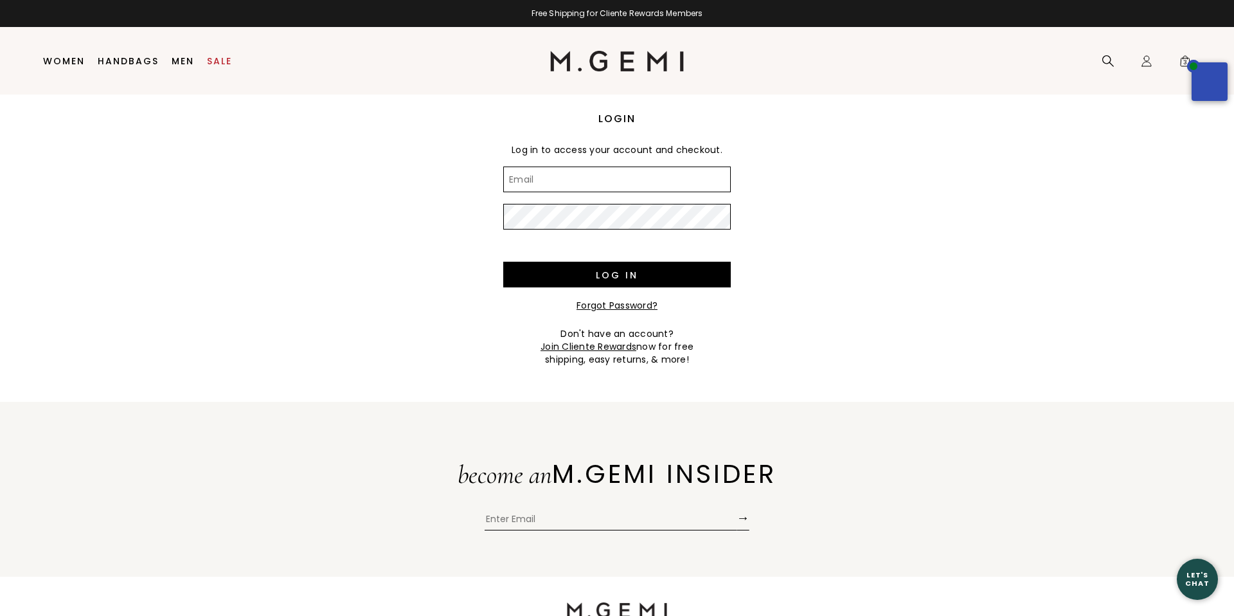
click at [539, 179] on input "Email" at bounding box center [617, 179] width 228 height 26
type input "[PERSON_NAME][EMAIL_ADDRESS][PERSON_NAME][DOMAIN_NAME]"
